Goal: Transaction & Acquisition: Subscribe to service/newsletter

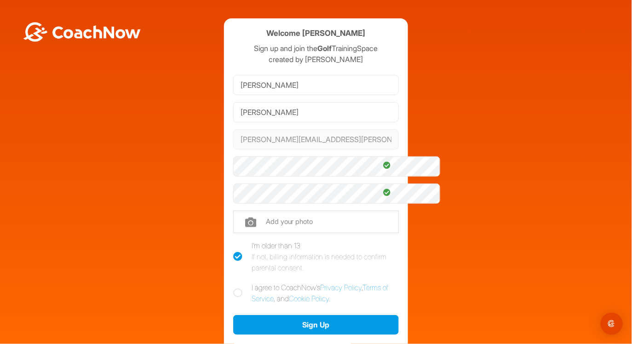
click at [454, 248] on div "Welcome [PERSON_NAME] Sign up and join the Golf TrainingSpace created by [PERSO…" at bounding box center [316, 201] width 623 height 367
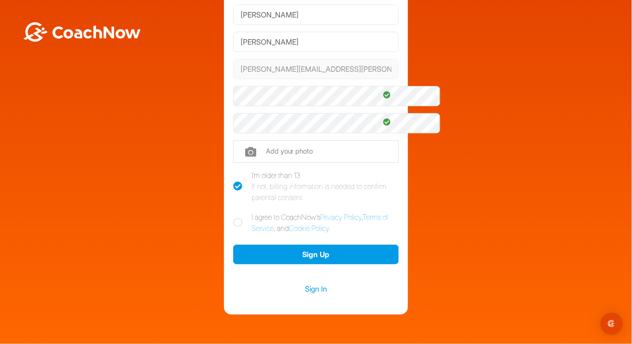
scroll to position [75, 0]
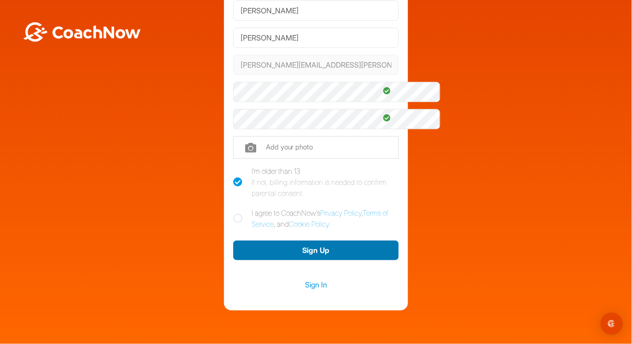
click at [335, 260] on button "Sign Up" at bounding box center [316, 251] width 166 height 20
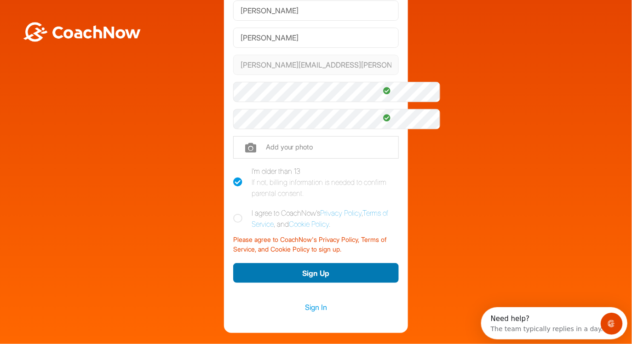
scroll to position [0, 0]
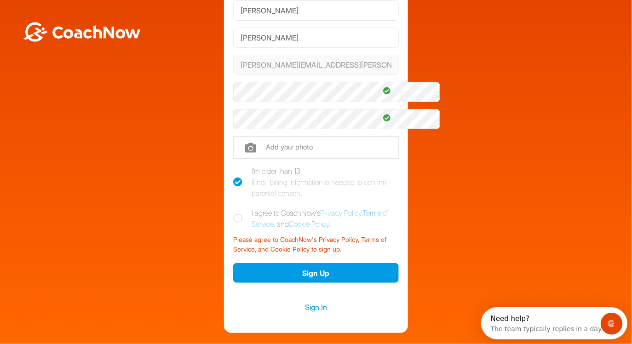
click at [233, 223] on icon at bounding box center [237, 218] width 9 height 9
click at [233, 214] on input "I agree to CoachNow's Privacy Policy , Terms of Service , and Cookie Policy ." at bounding box center [236, 211] width 6 height 6
checkbox input "true"
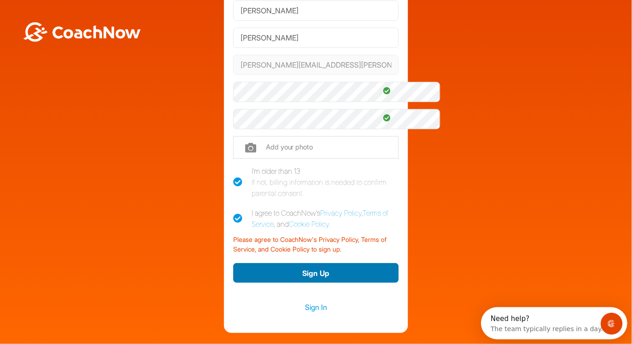
click at [321, 283] on button "Sign Up" at bounding box center [316, 273] width 166 height 20
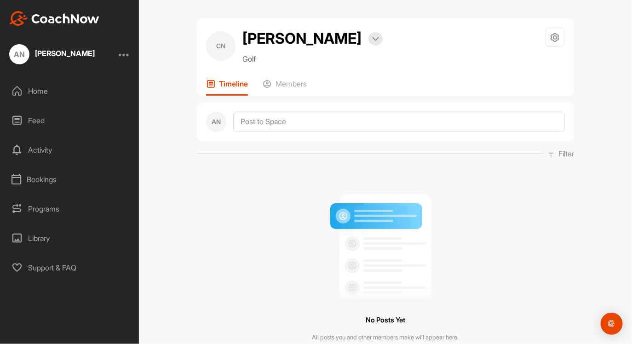
click at [50, 17] on img at bounding box center [54, 18] width 90 height 15
click at [295, 88] on p "Members" at bounding box center [291, 83] width 31 height 9
